Goal: Transaction & Acquisition: Book appointment/travel/reservation

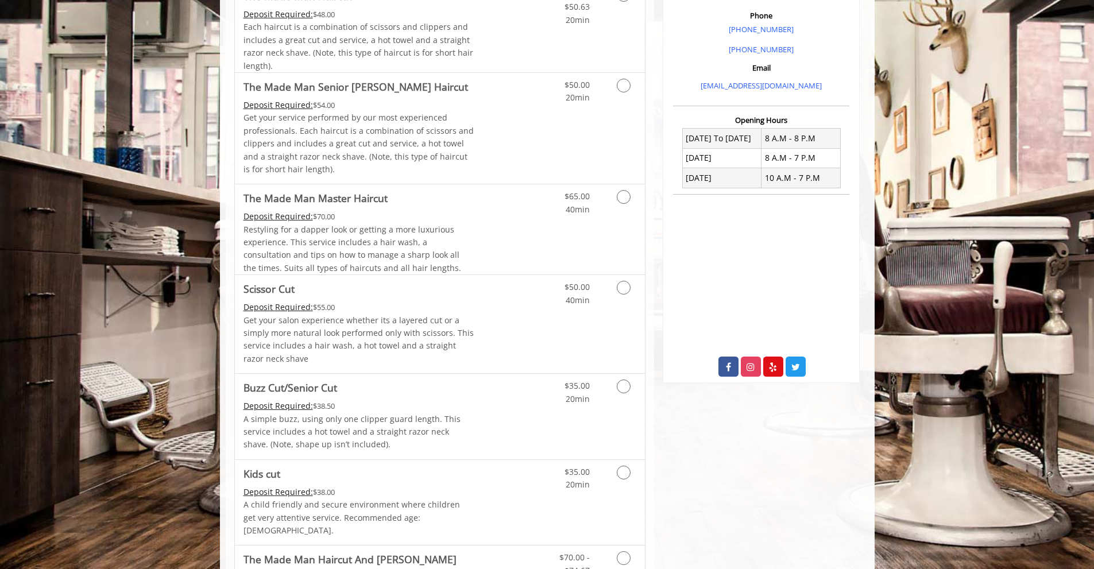
scroll to position [345, 0]
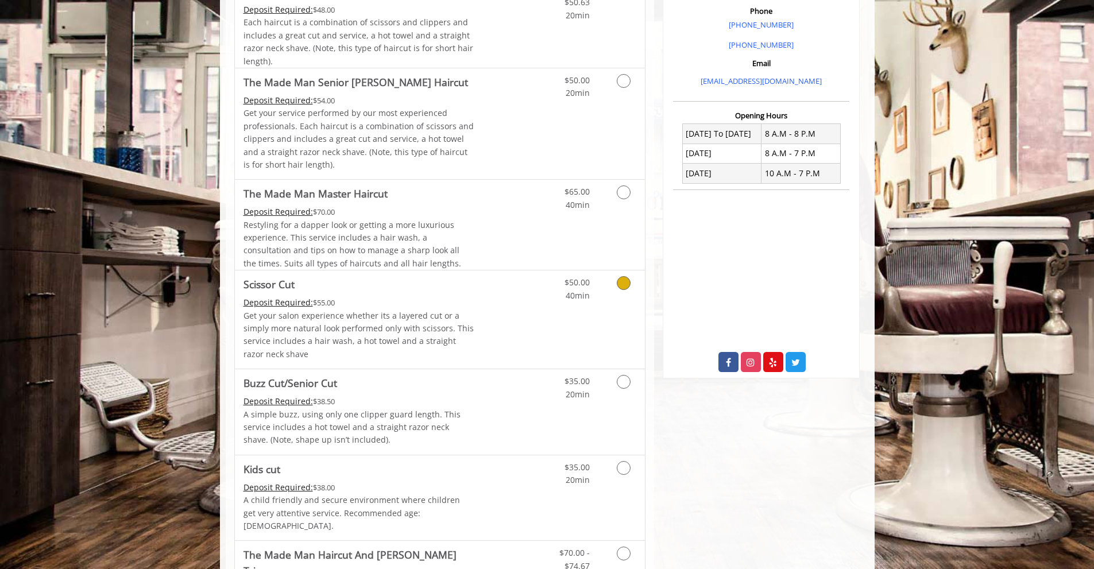
click at [621, 278] on icon "Grooming services" at bounding box center [624, 283] width 14 height 14
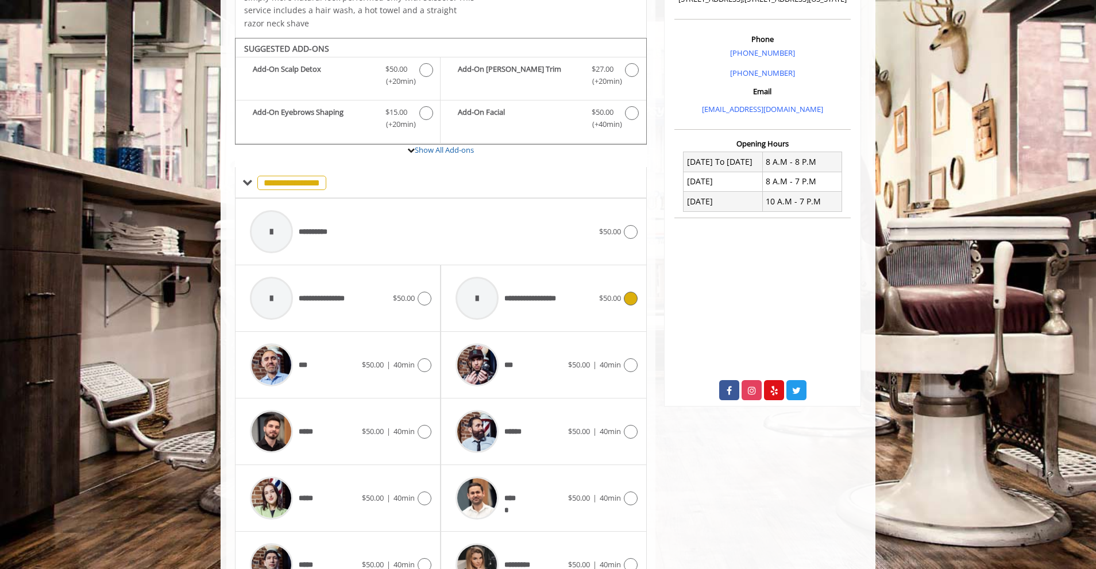
scroll to position [352, 0]
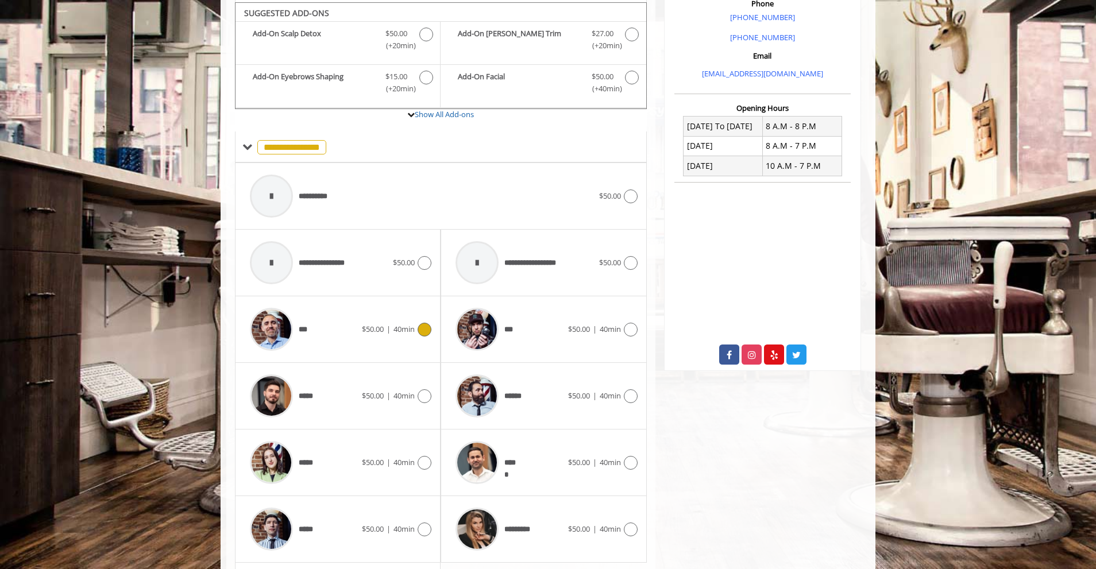
click at [425, 323] on icon at bounding box center [424, 330] width 14 height 14
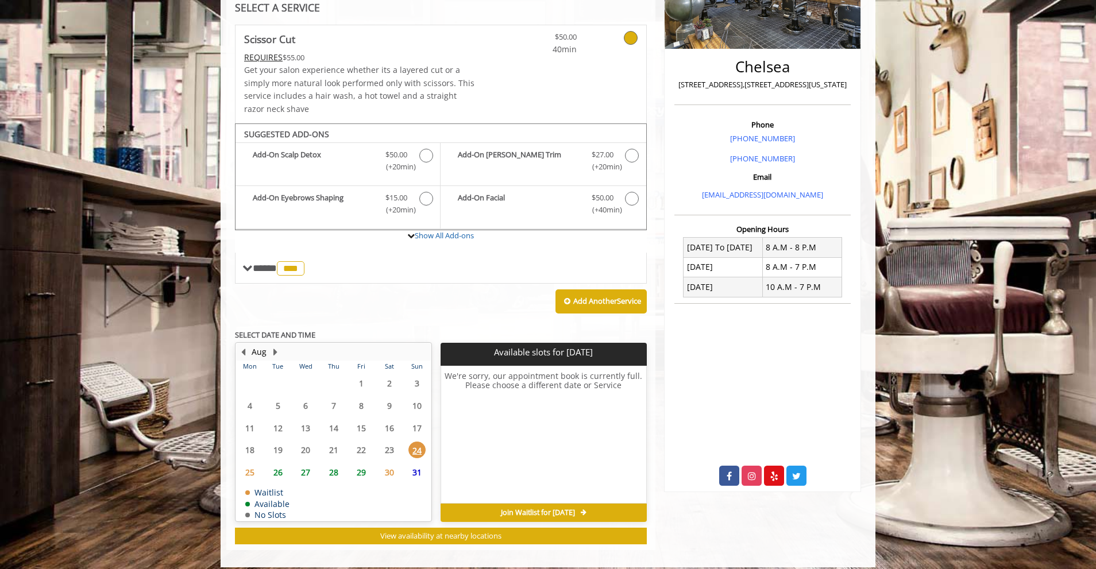
scroll to position [231, 0]
click at [276, 463] on span "26" at bounding box center [277, 471] width 17 height 17
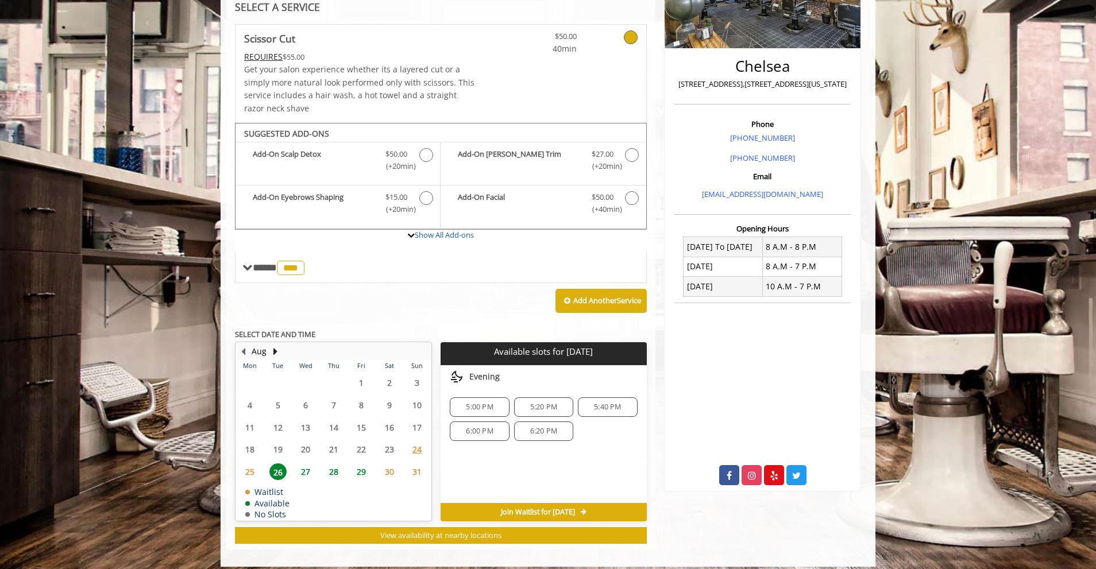
click at [304, 463] on span "27" at bounding box center [305, 471] width 17 height 17
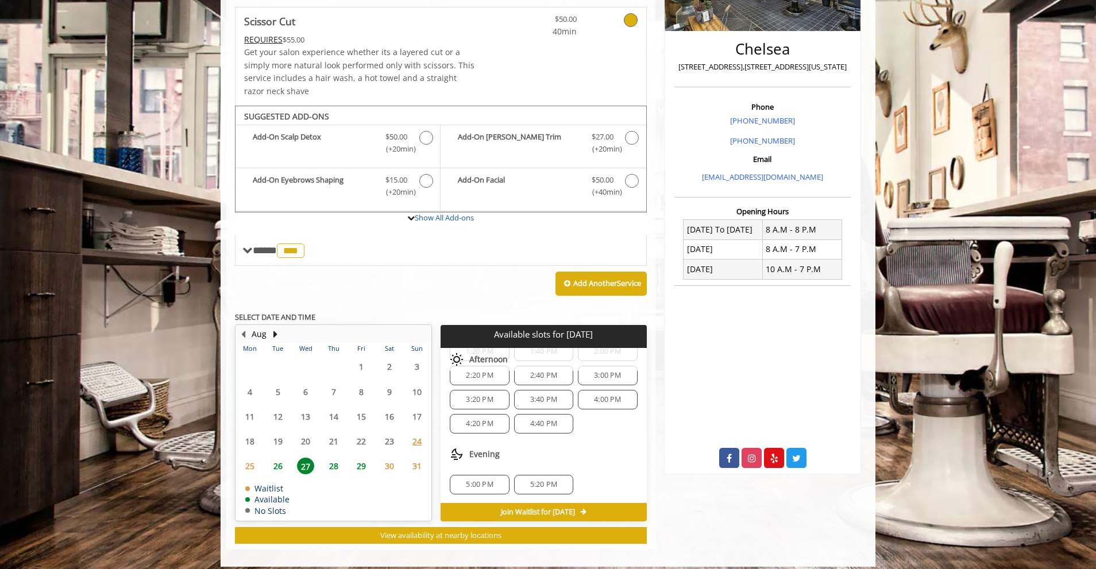
scroll to position [124, 0]
click at [338, 458] on span "28" at bounding box center [333, 466] width 17 height 17
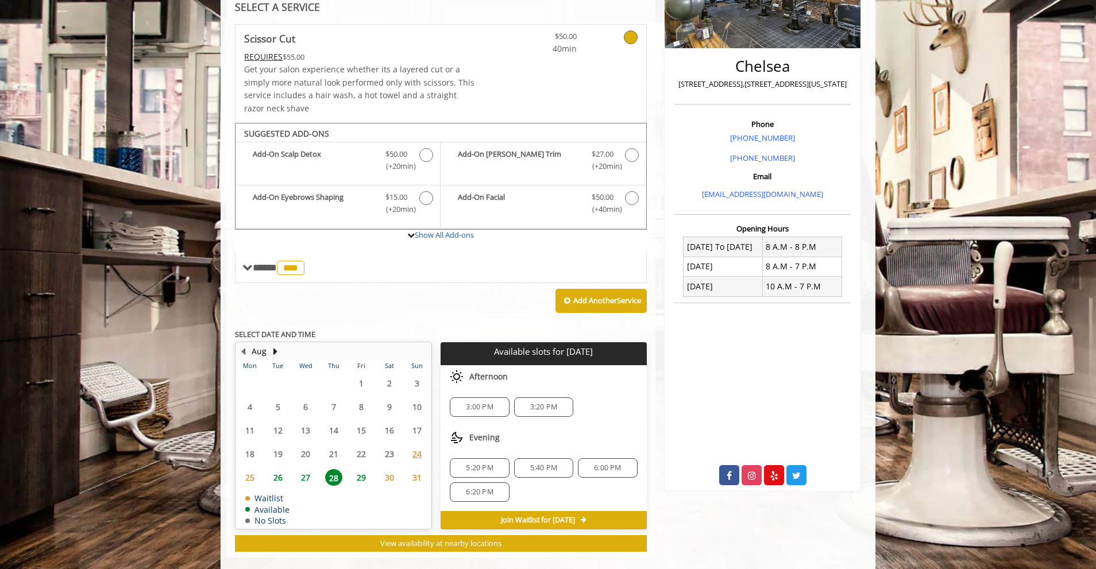
scroll to position [239, 0]
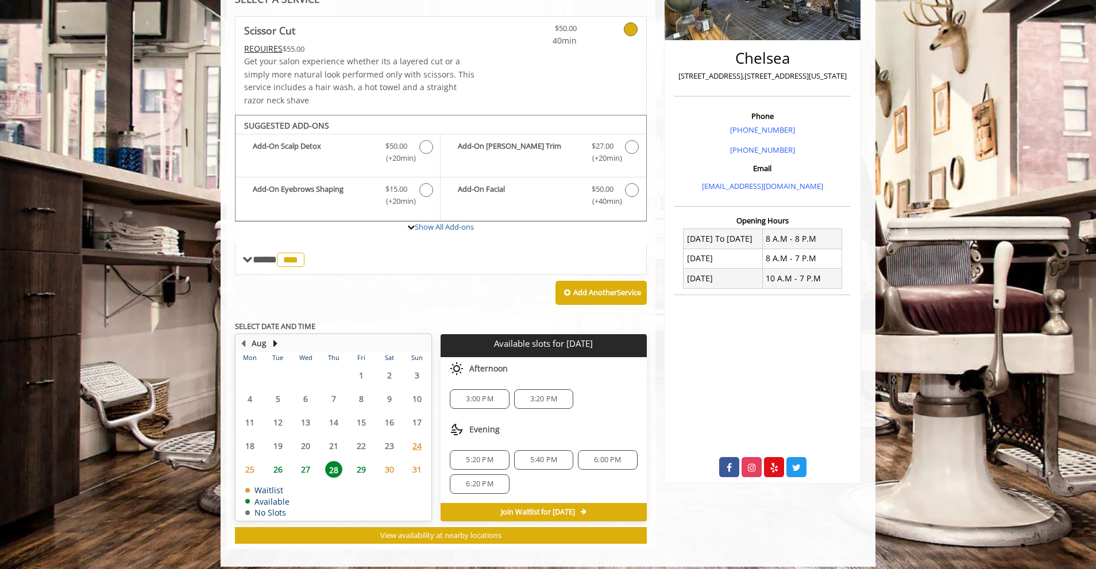
click at [358, 461] on span "29" at bounding box center [361, 469] width 17 height 17
click at [273, 337] on button "Next Month" at bounding box center [274, 343] width 9 height 13
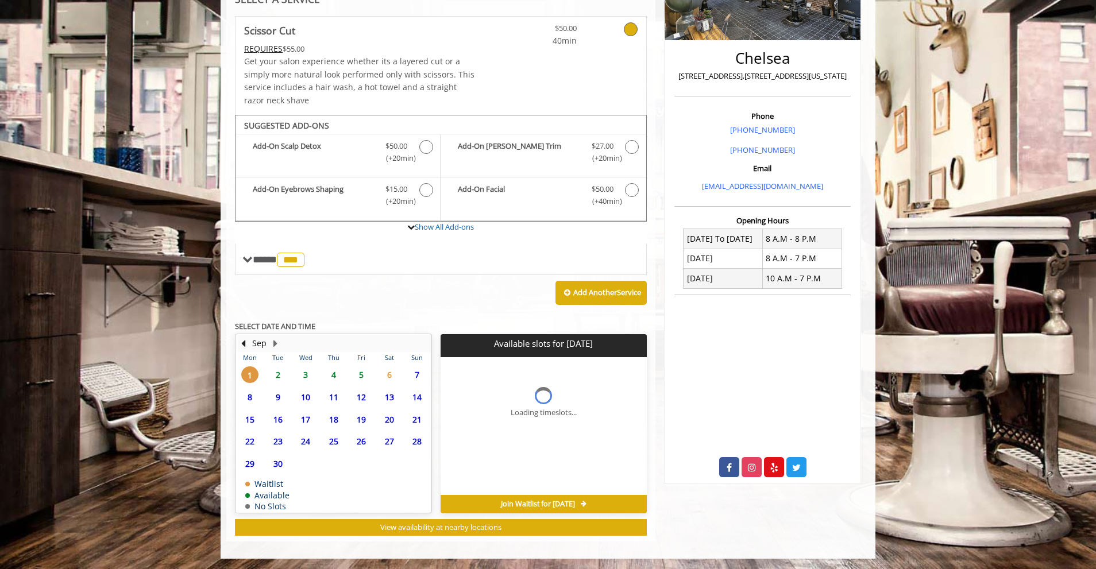
scroll to position [231, 0]
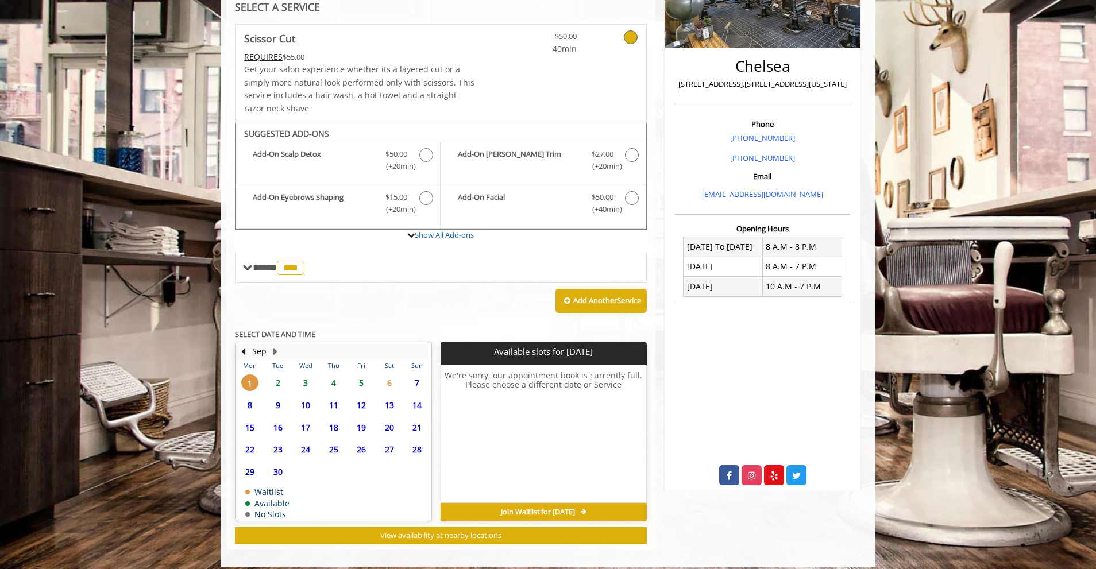
click at [278, 374] on span "2" at bounding box center [277, 382] width 17 height 17
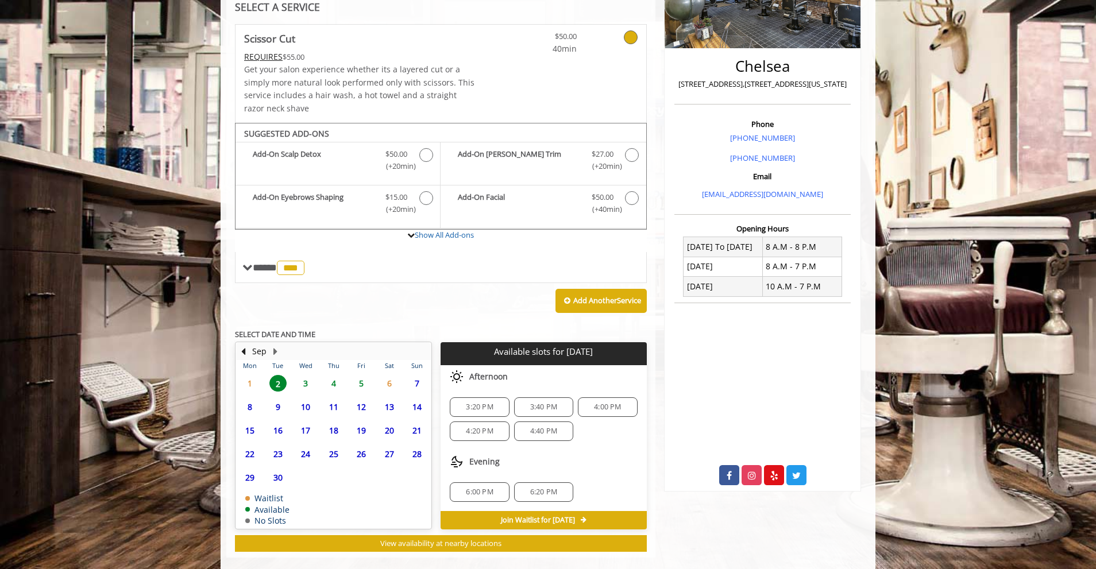
scroll to position [239, 0]
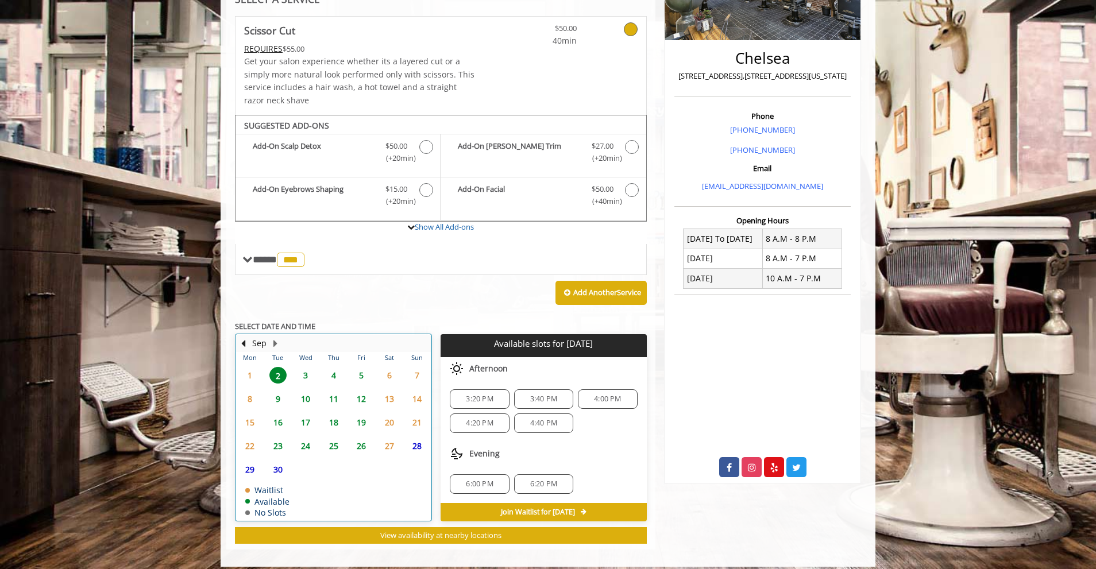
click at [294, 367] on div "3" at bounding box center [305, 375] width 23 height 17
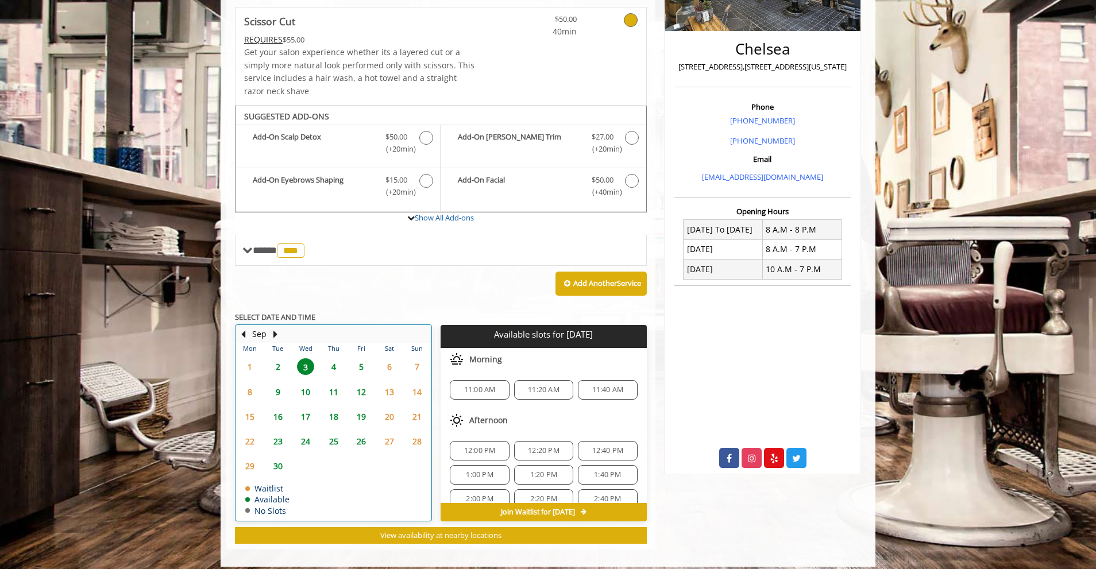
click at [318, 368] on td "3" at bounding box center [306, 366] width 28 height 25
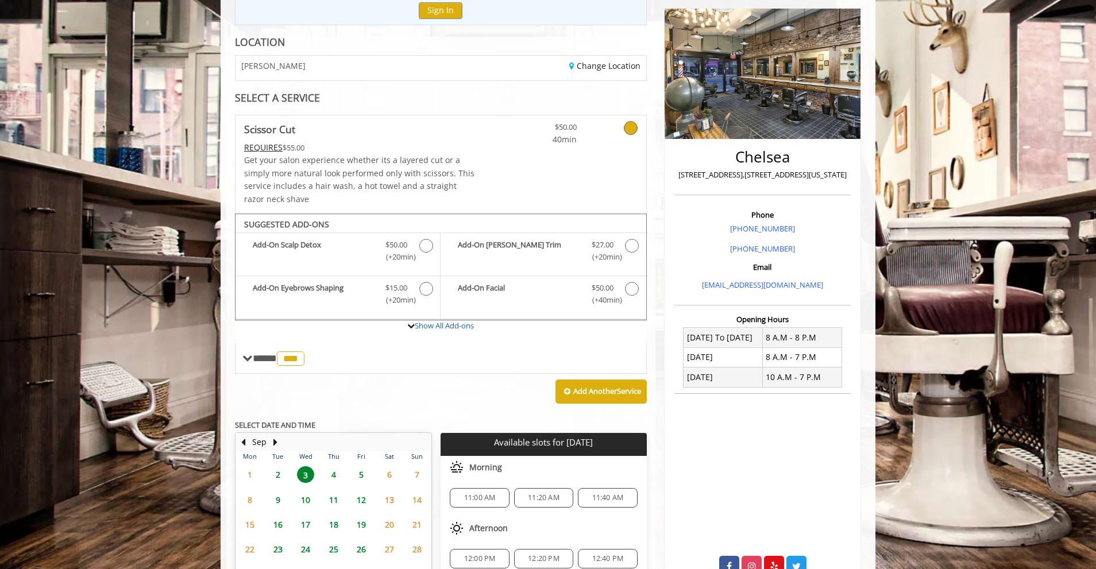
scroll to position [134, 0]
